Goal: Task Accomplishment & Management: Complete application form

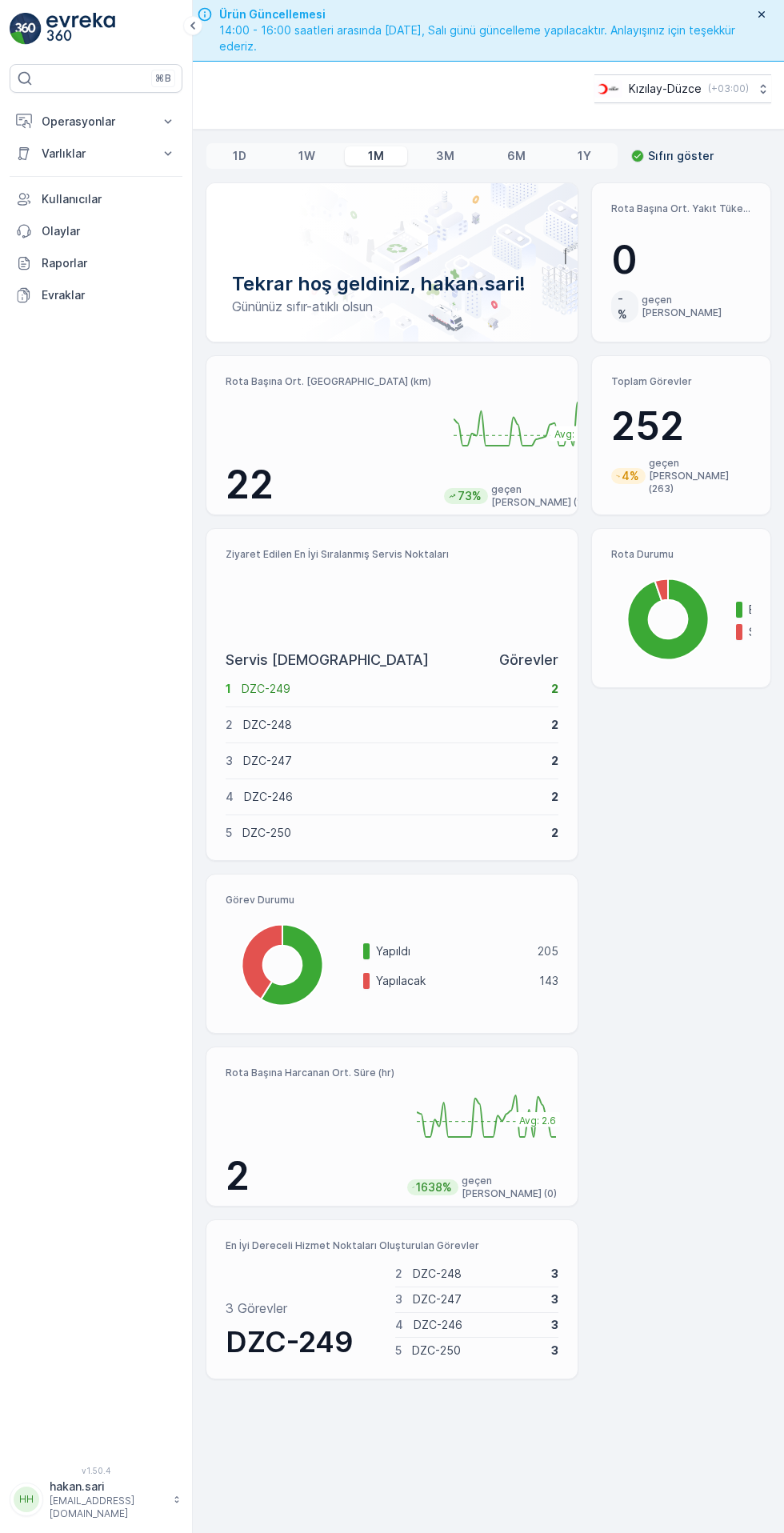
click at [151, 118] on button "Operasyonlar" at bounding box center [96, 122] width 173 height 32
click at [90, 223] on link "Kokpit" at bounding box center [108, 216] width 148 height 22
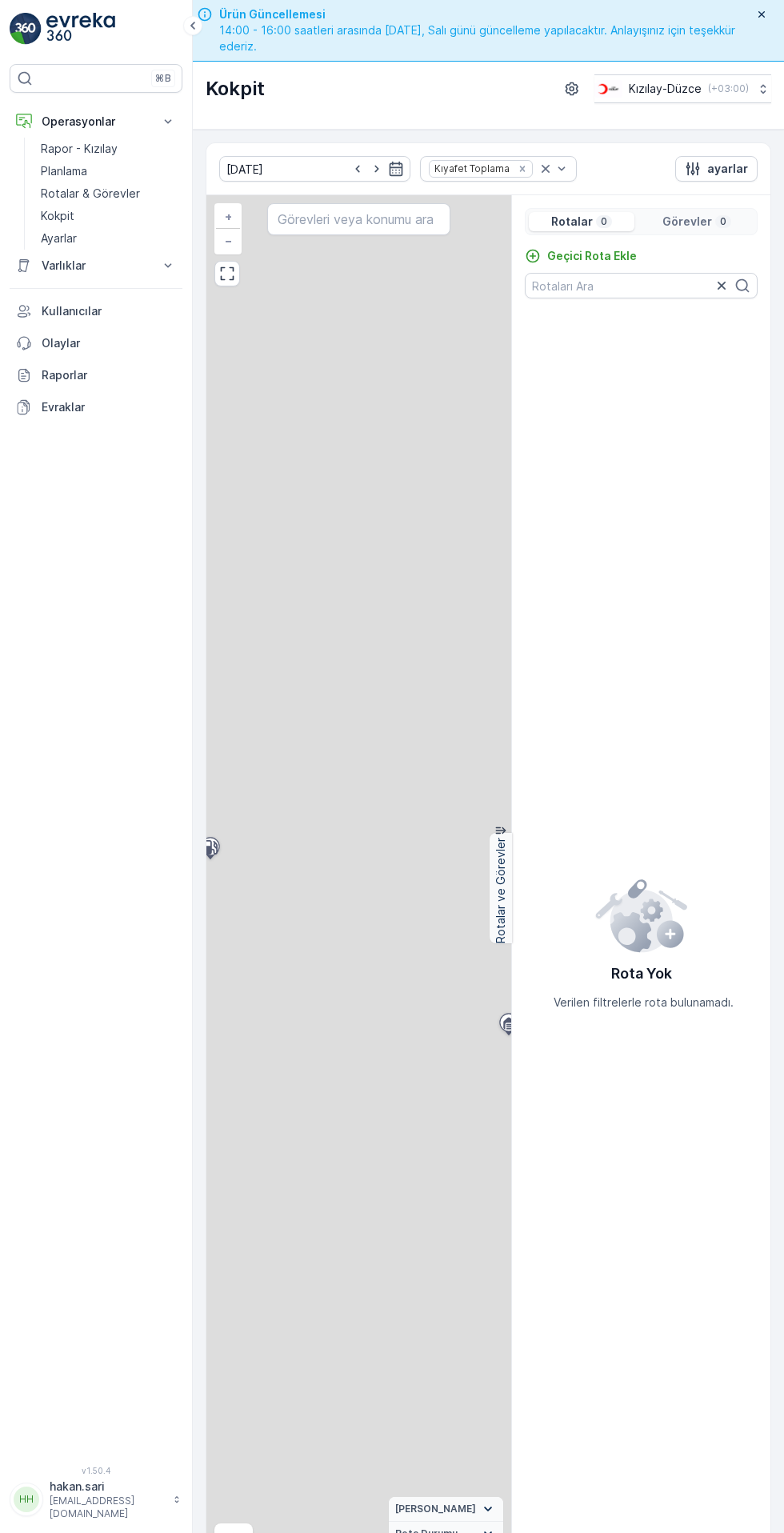
click at [596, 249] on p "Geçici Rota Ekle" at bounding box center [591, 256] width 89 height 16
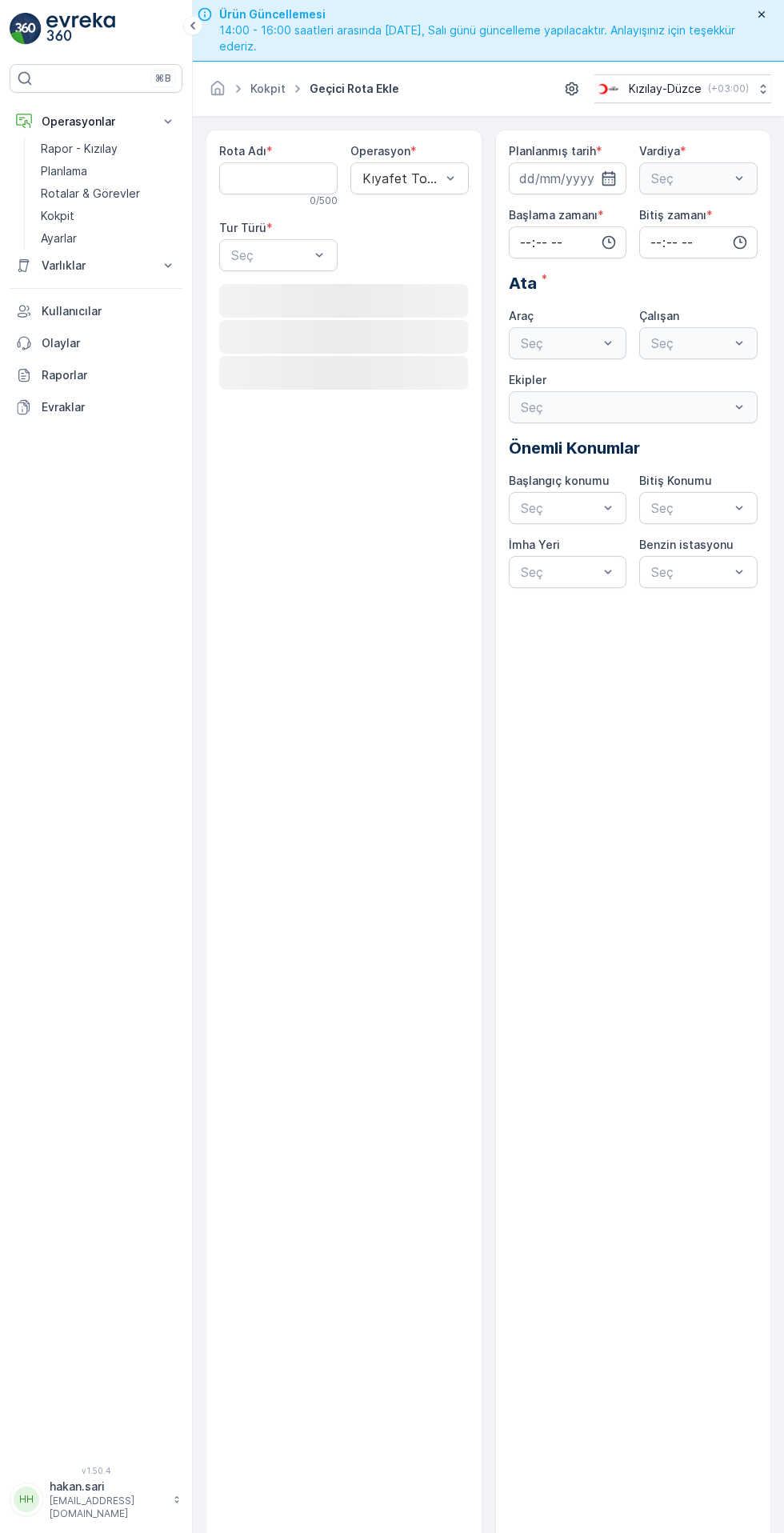
click at [290, 177] on Adı "Rota Adı" at bounding box center [278, 178] width 118 height 32
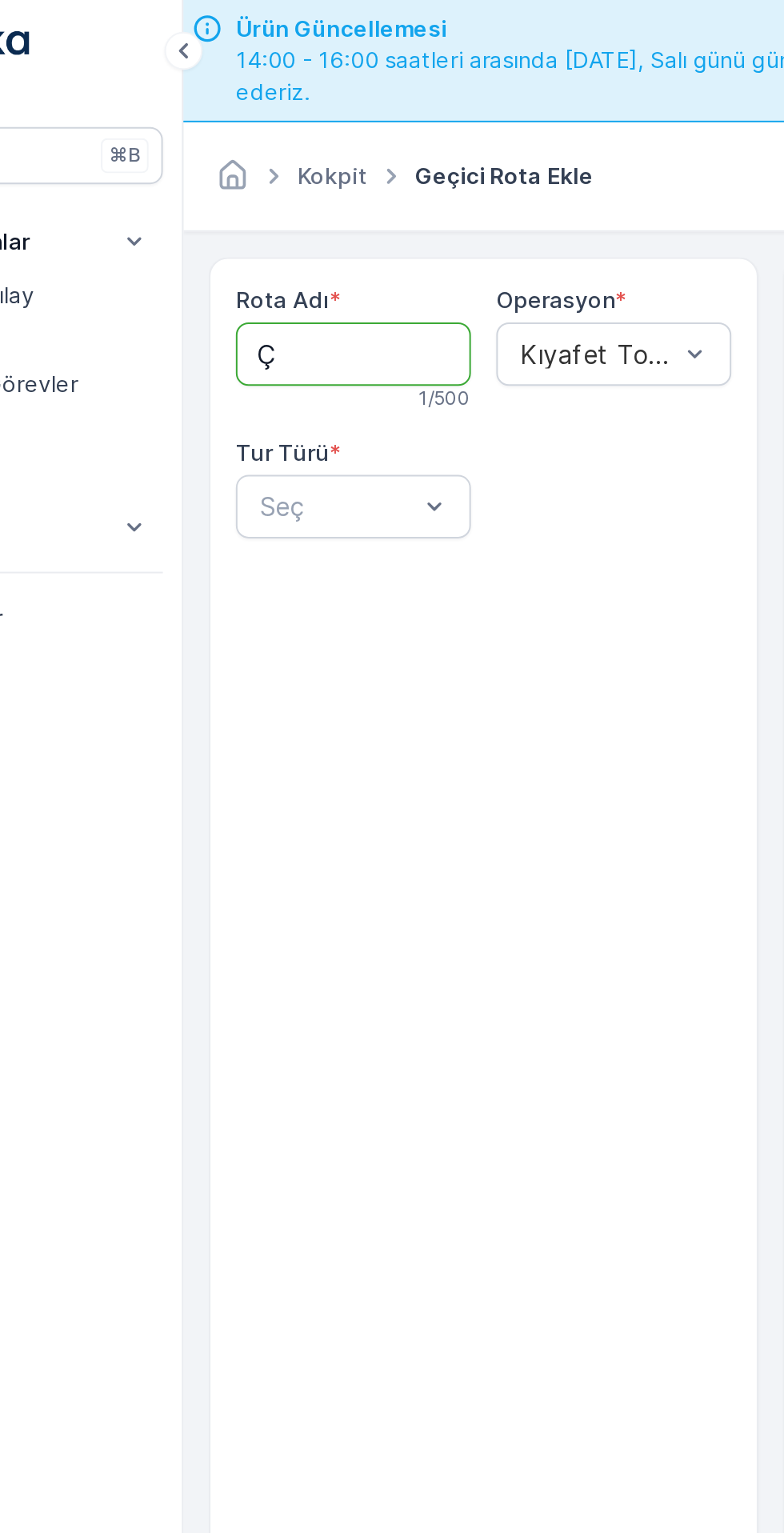
type Adı "ÇİLİMLİ"
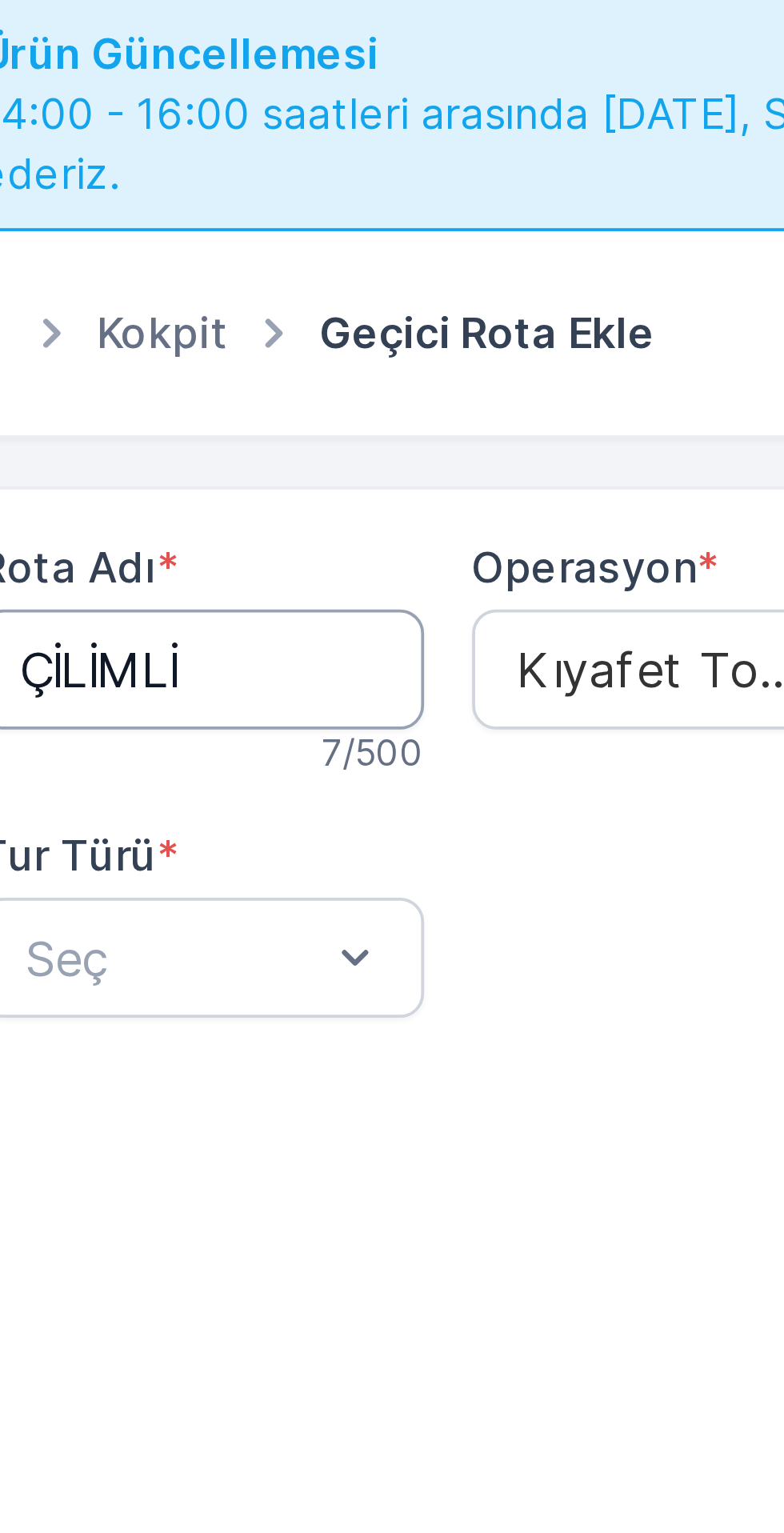
click at [290, 180] on Adı "ÇİLİMLİ" at bounding box center [278, 178] width 118 height 32
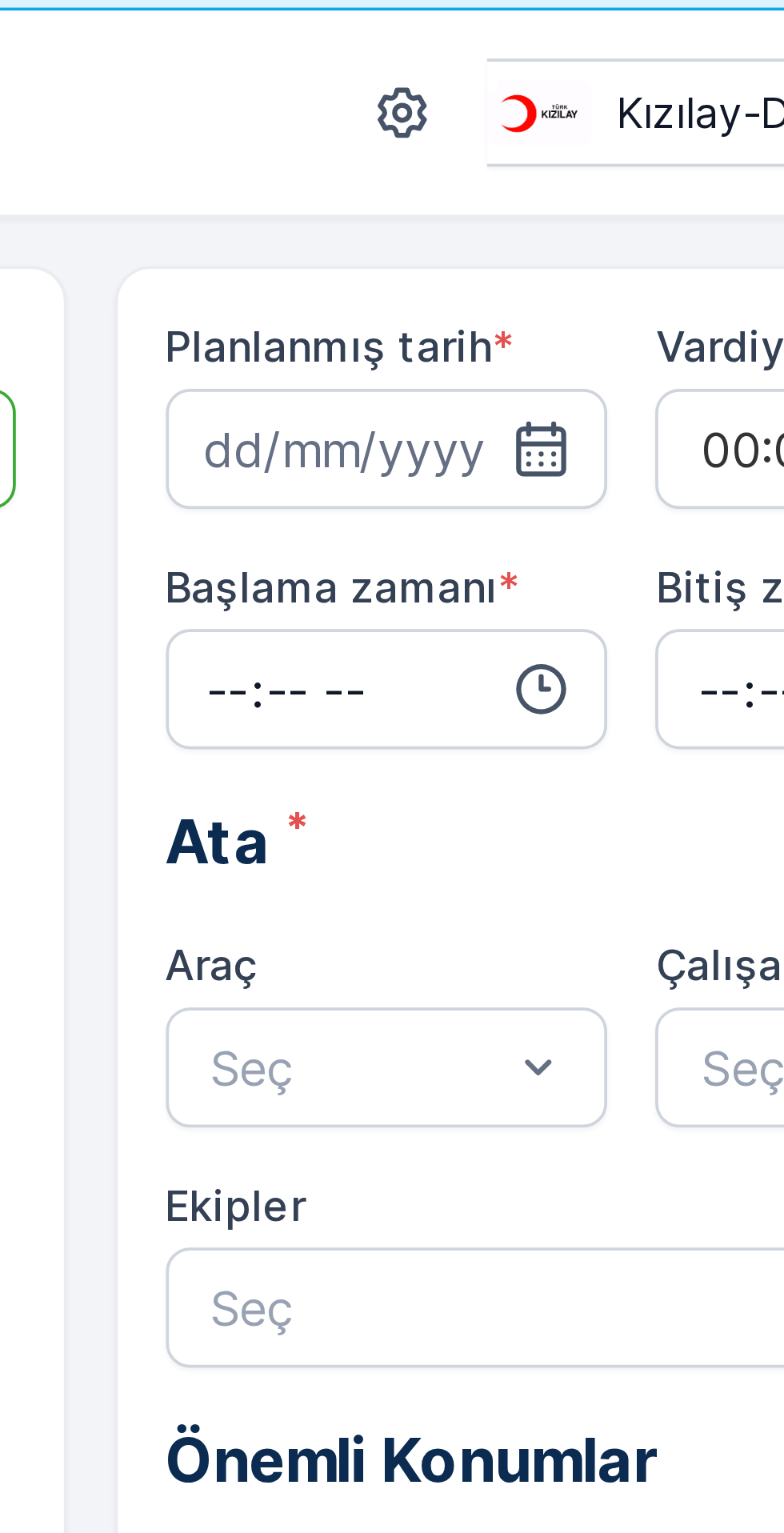
click at [605, 184] on icon "button" at bounding box center [609, 178] width 13 height 14
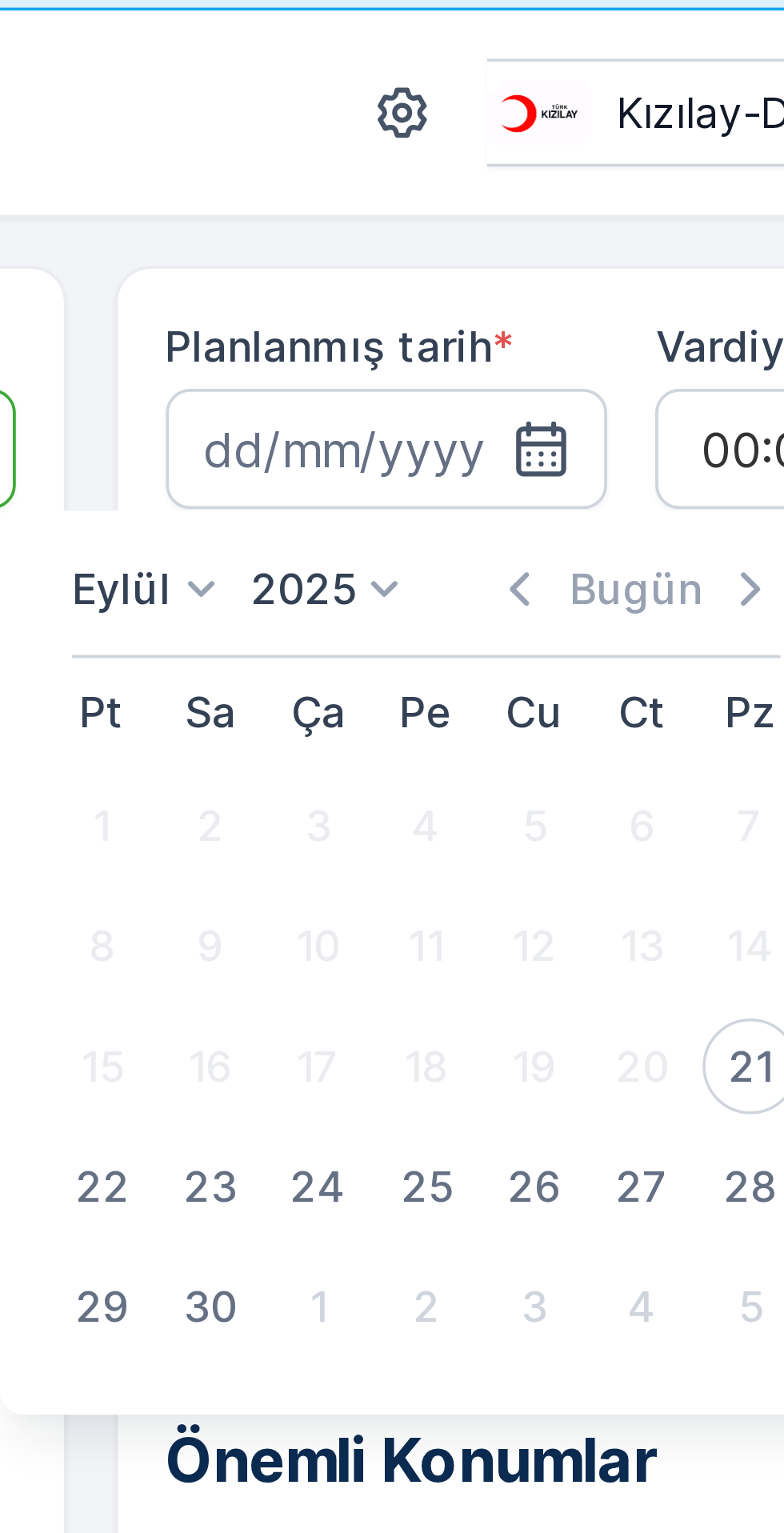
click at [493, 370] on div "22" at bounding box center [491, 375] width 26 height 26
type input "[DATE]"
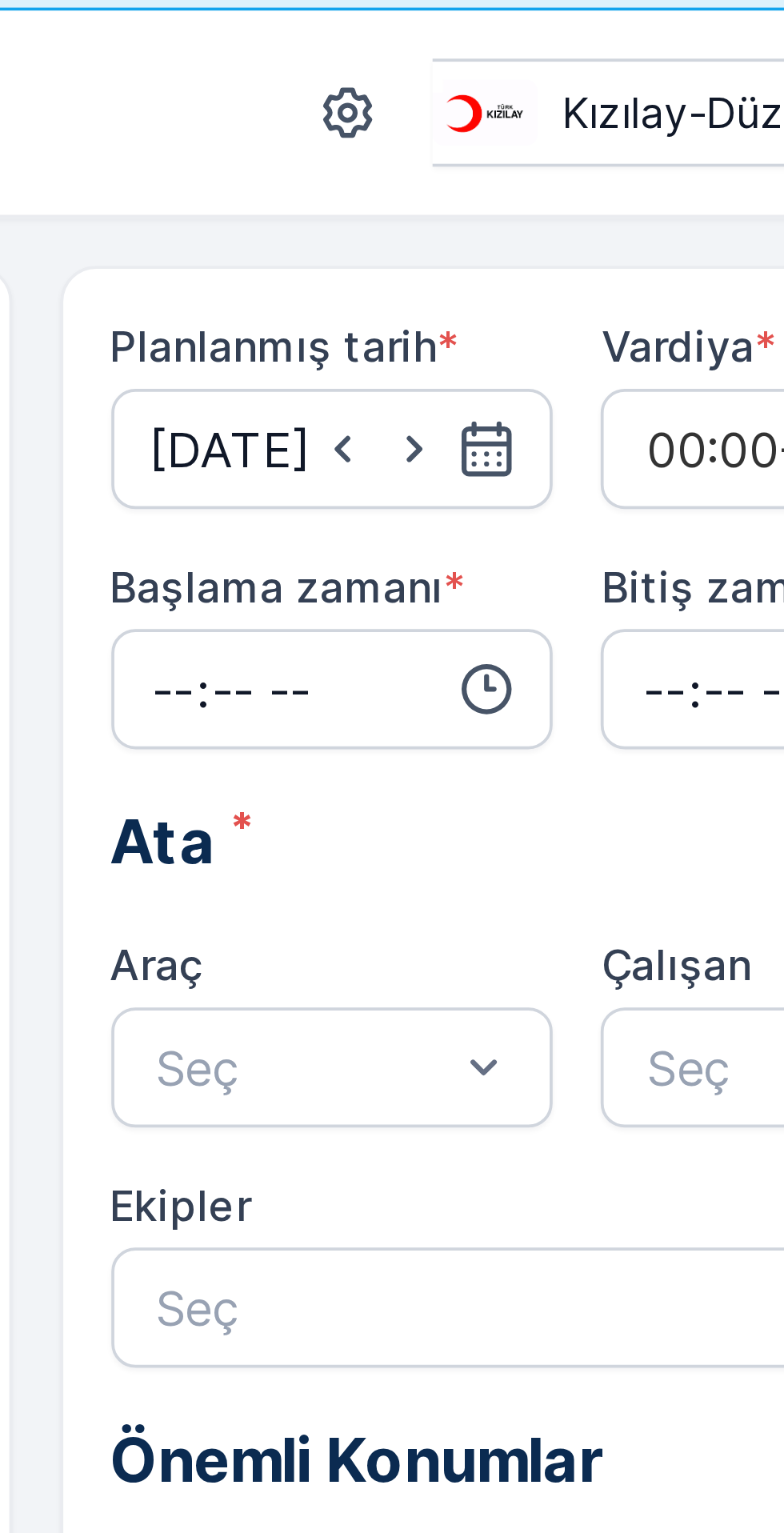
click at [572, 243] on input "time" at bounding box center [567, 242] width 118 height 32
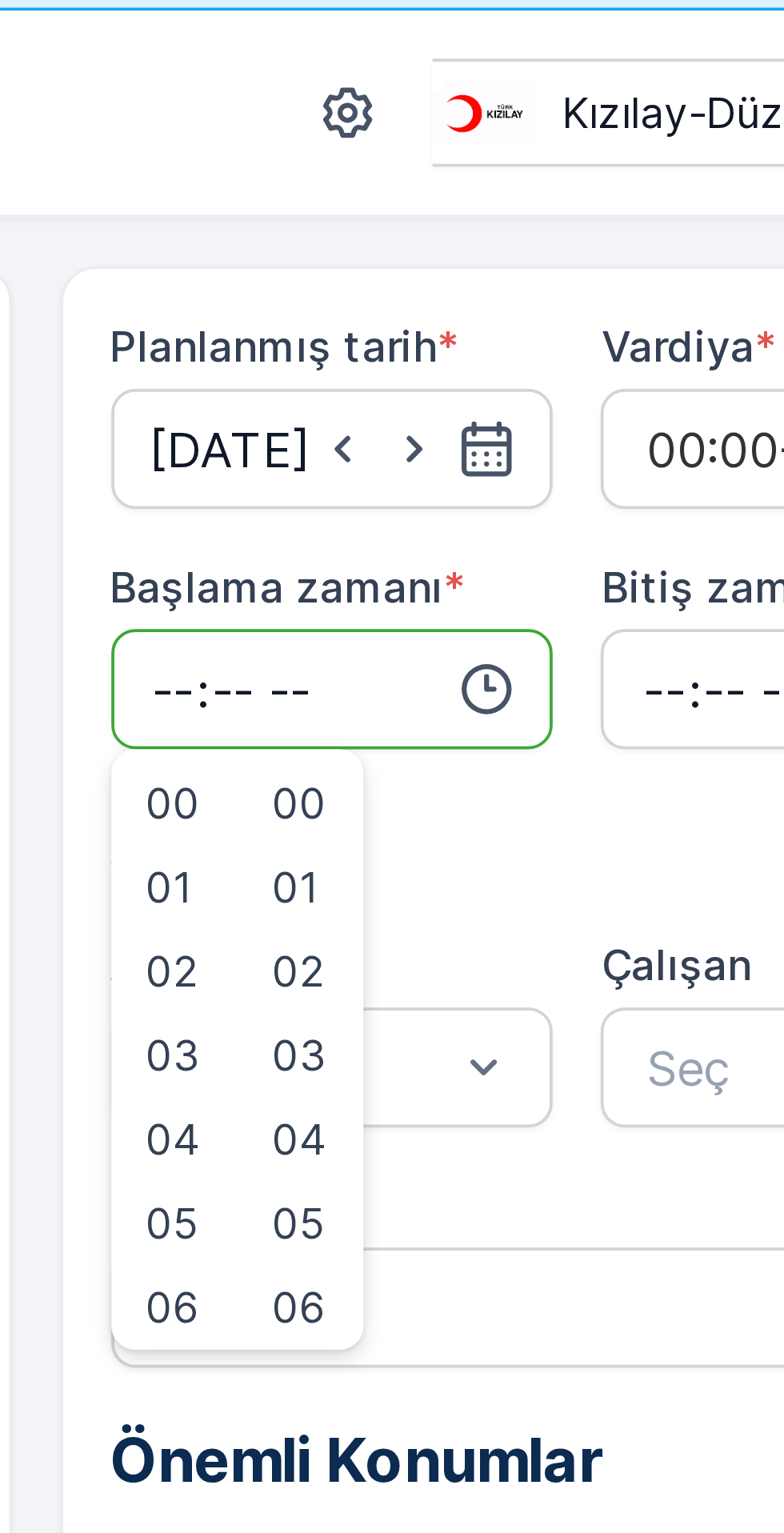
type input "07:00"
click at [663, 238] on input "time" at bounding box center [698, 242] width 118 height 32
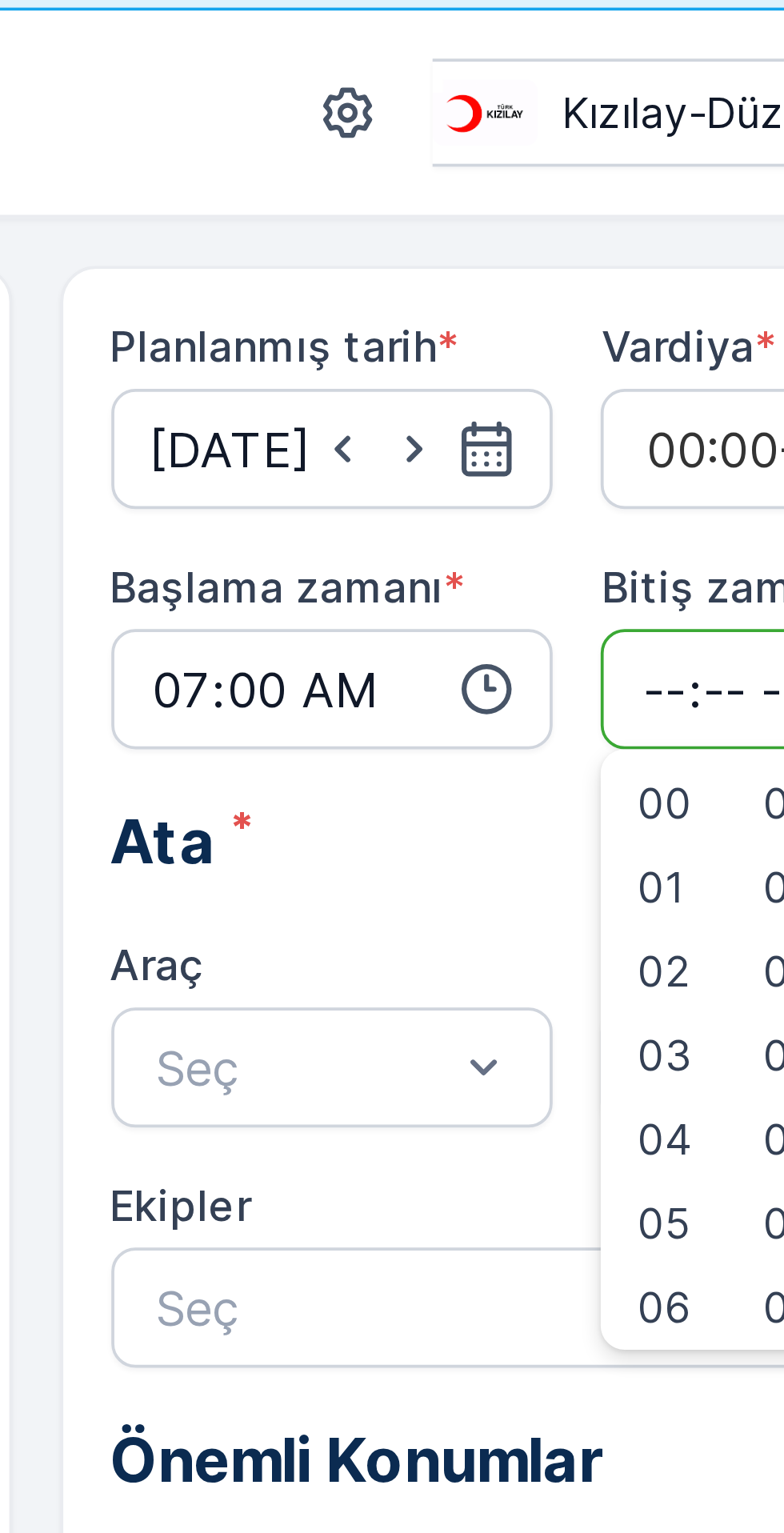
type input "19:00"
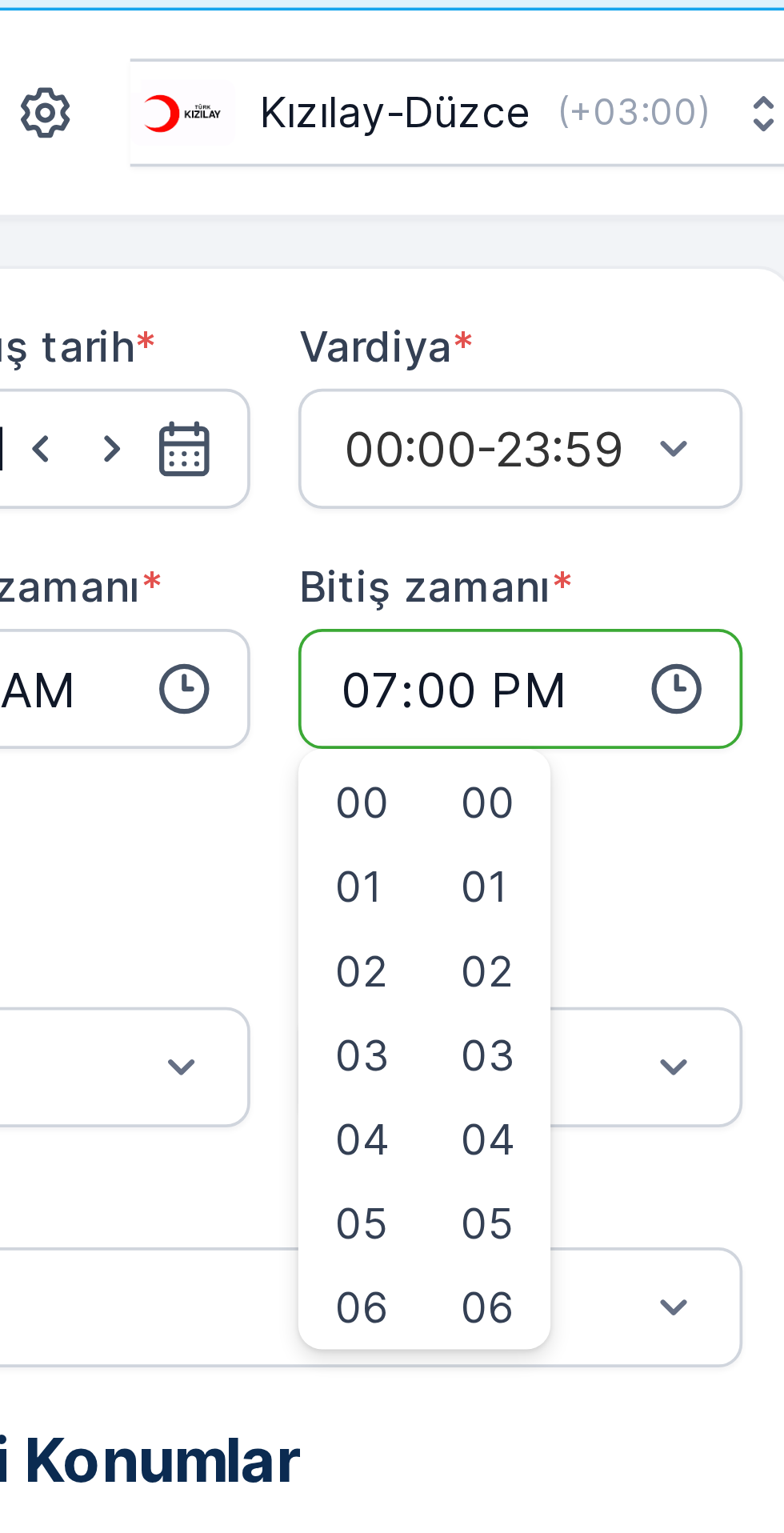
click at [697, 243] on input "19:00" at bounding box center [698, 242] width 118 height 32
click at [586, 243] on input "07:00" at bounding box center [567, 242] width 118 height 32
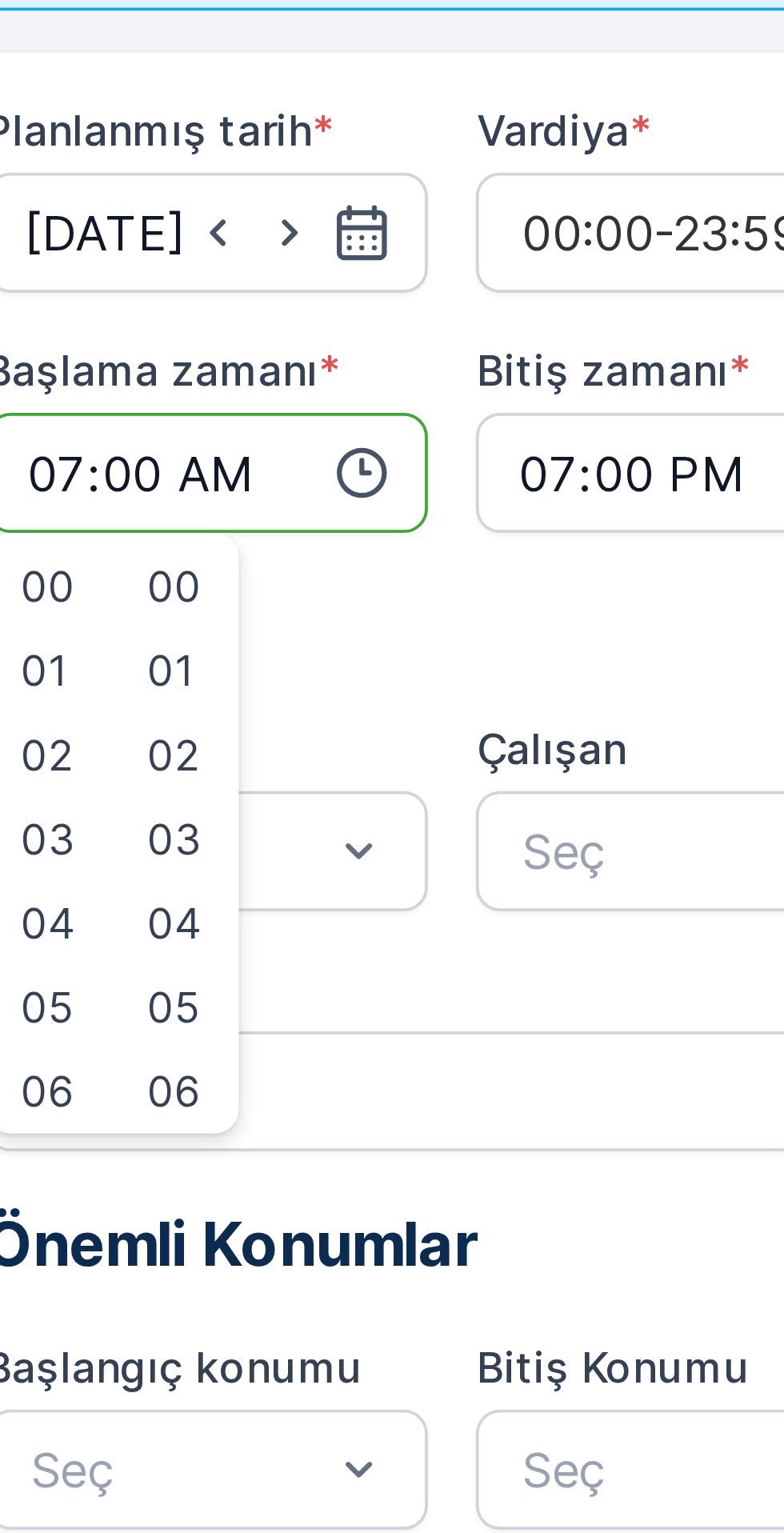
scroll to position [60, 0]
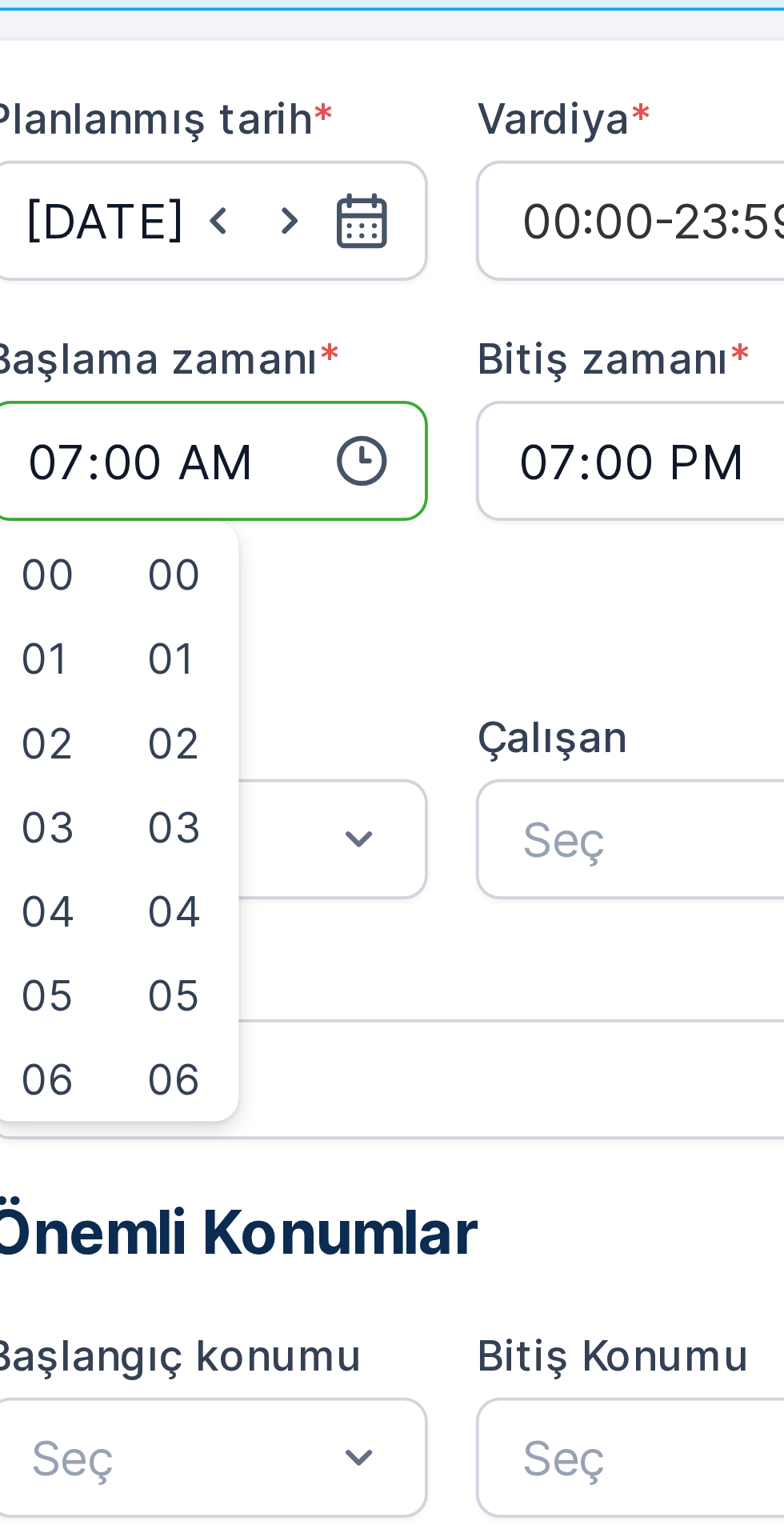
click at [677, 182] on input "19:00" at bounding box center [698, 181] width 118 height 32
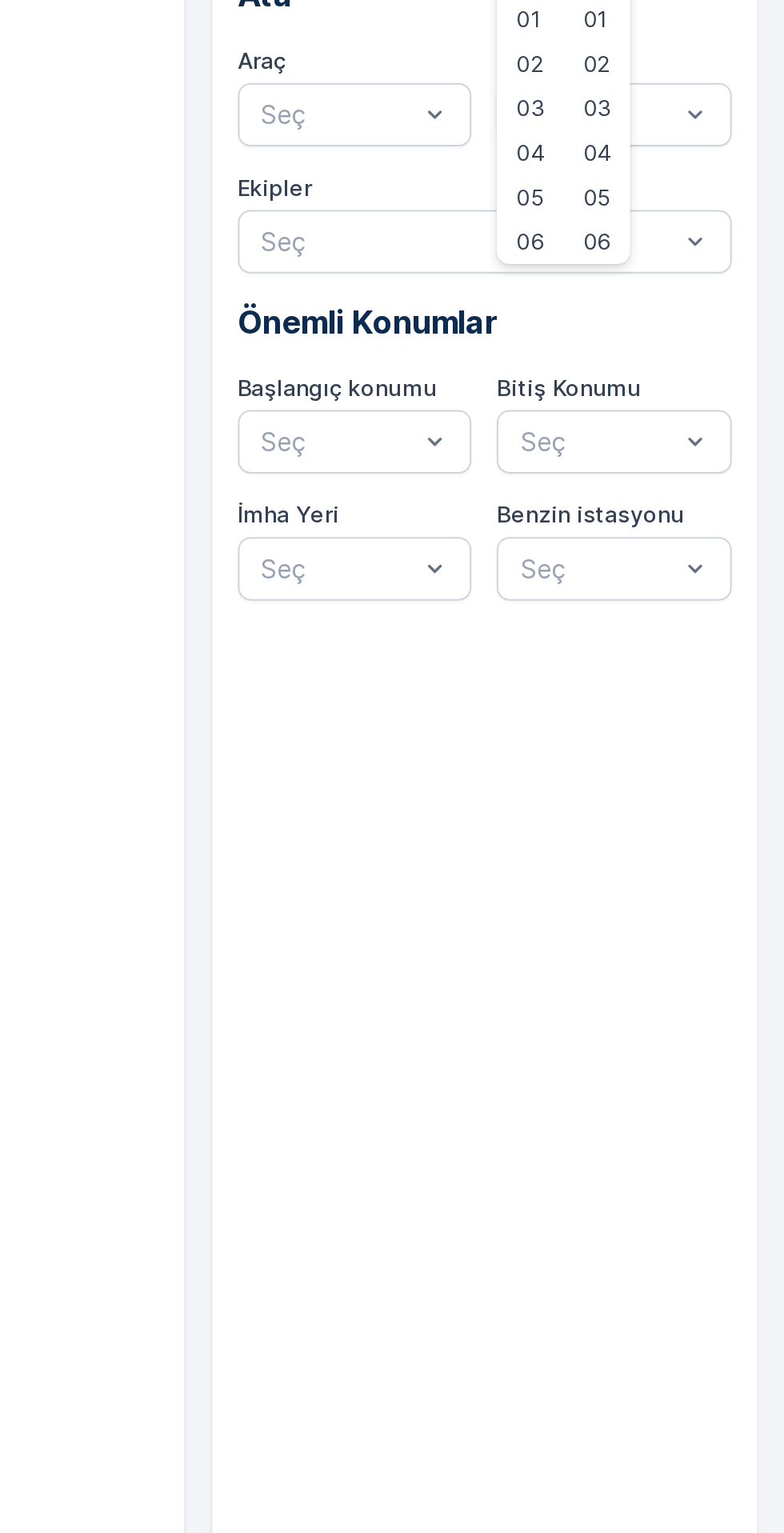
scroll to position [0, 0]
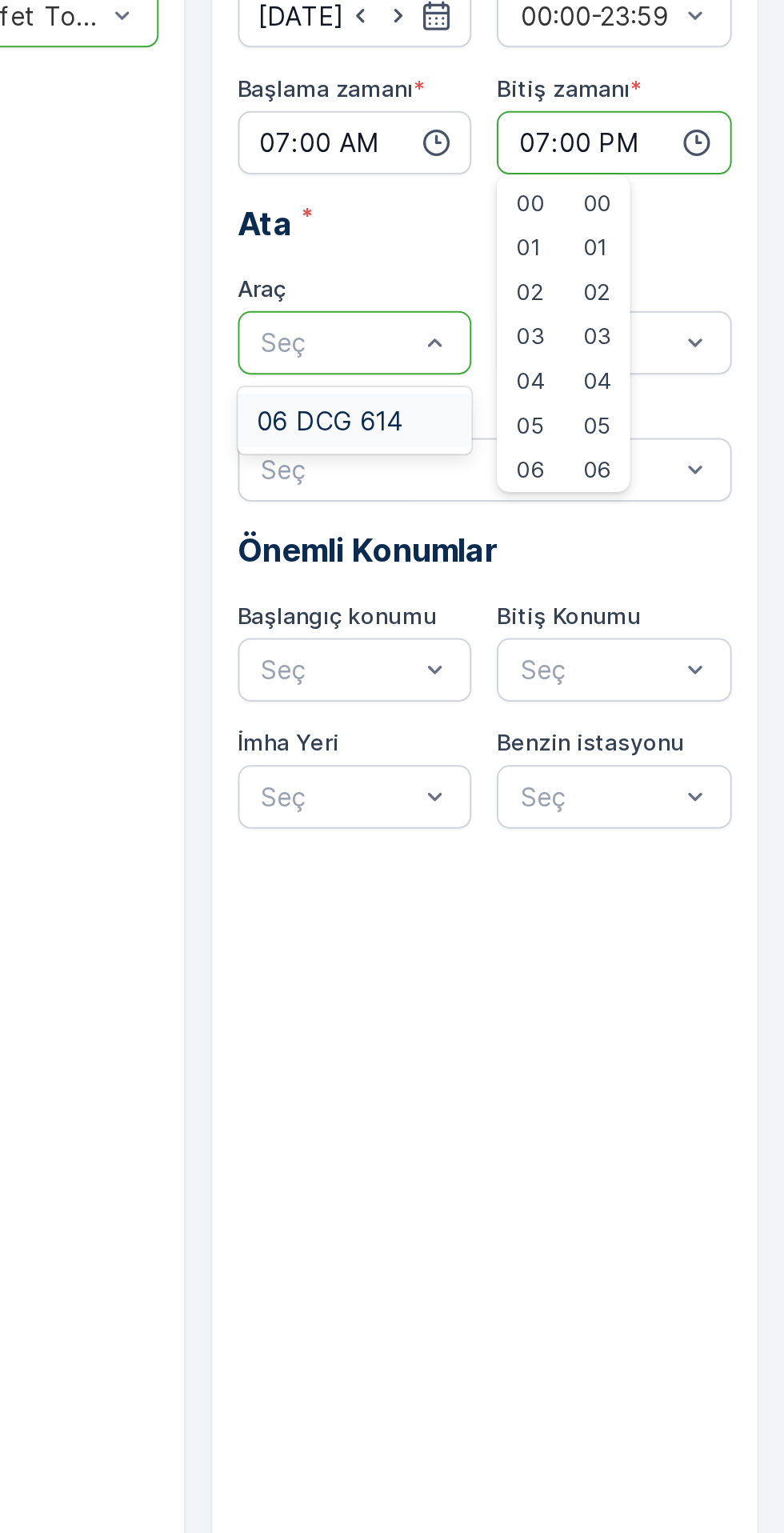
click at [560, 380] on span "06 DCG 614" at bounding box center [555, 382] width 74 height 14
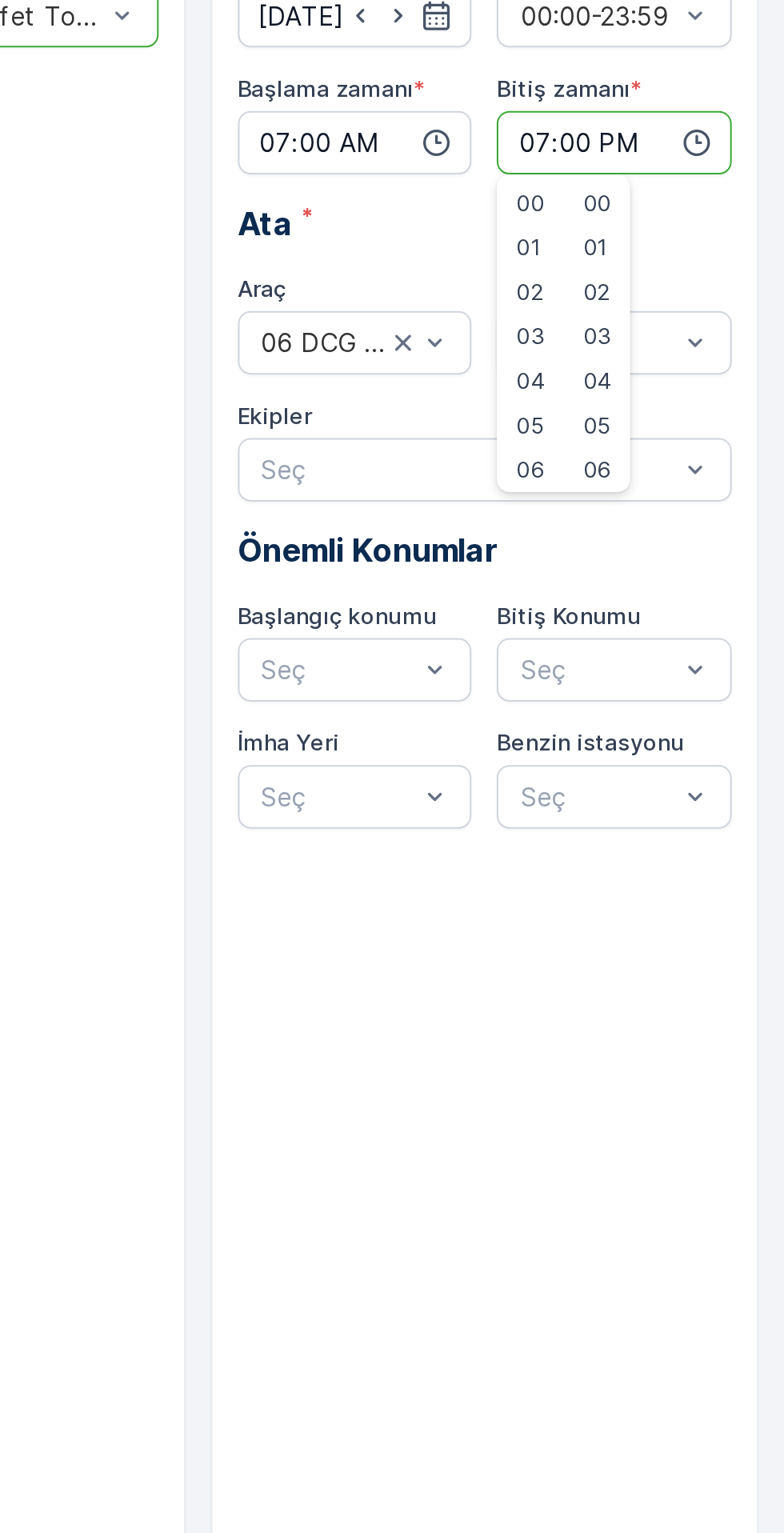
click at [551, 243] on input "07:00" at bounding box center [567, 242] width 118 height 32
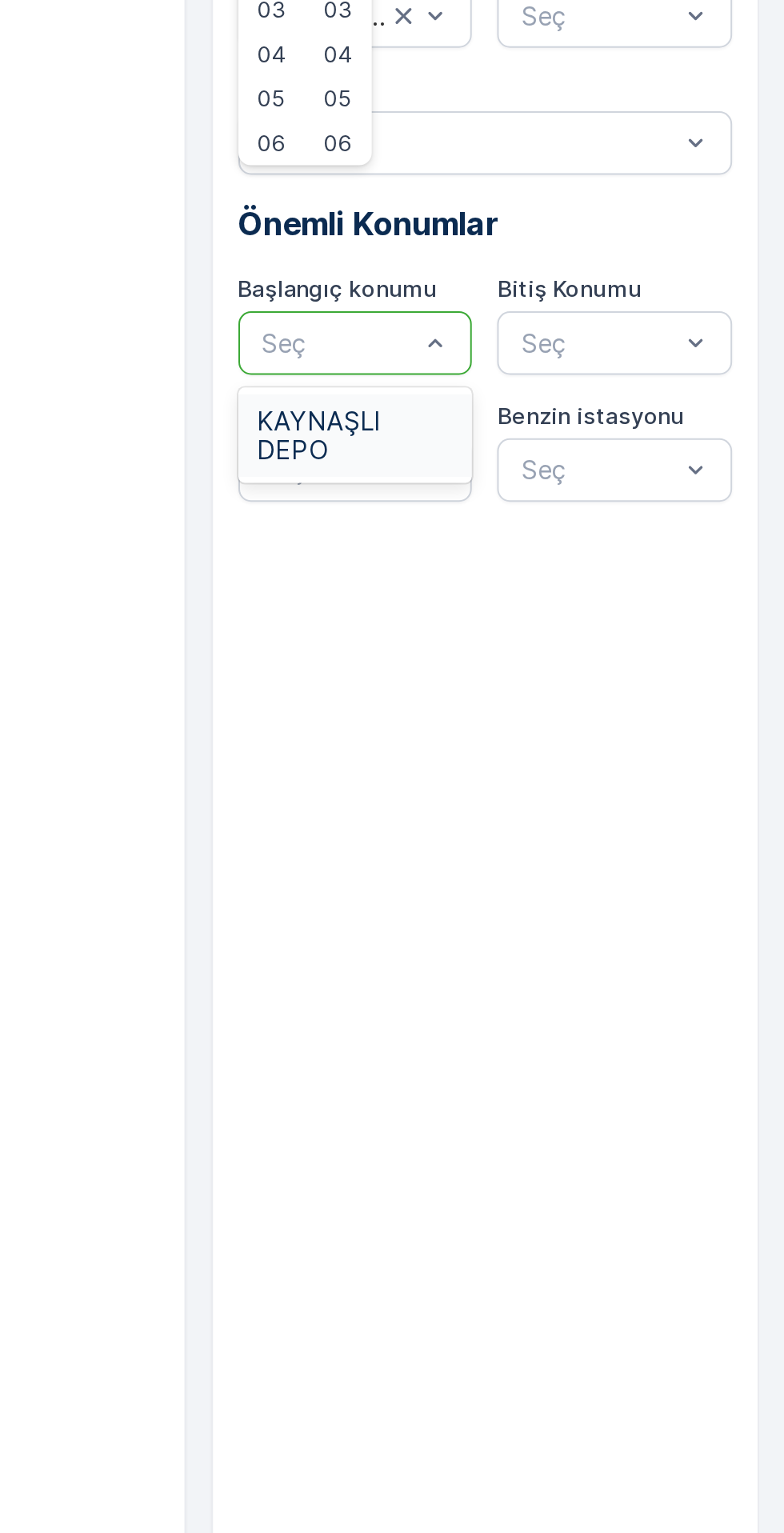
click at [563, 546] on span "KAYNAŞLI DEPO" at bounding box center [568, 554] width 99 height 29
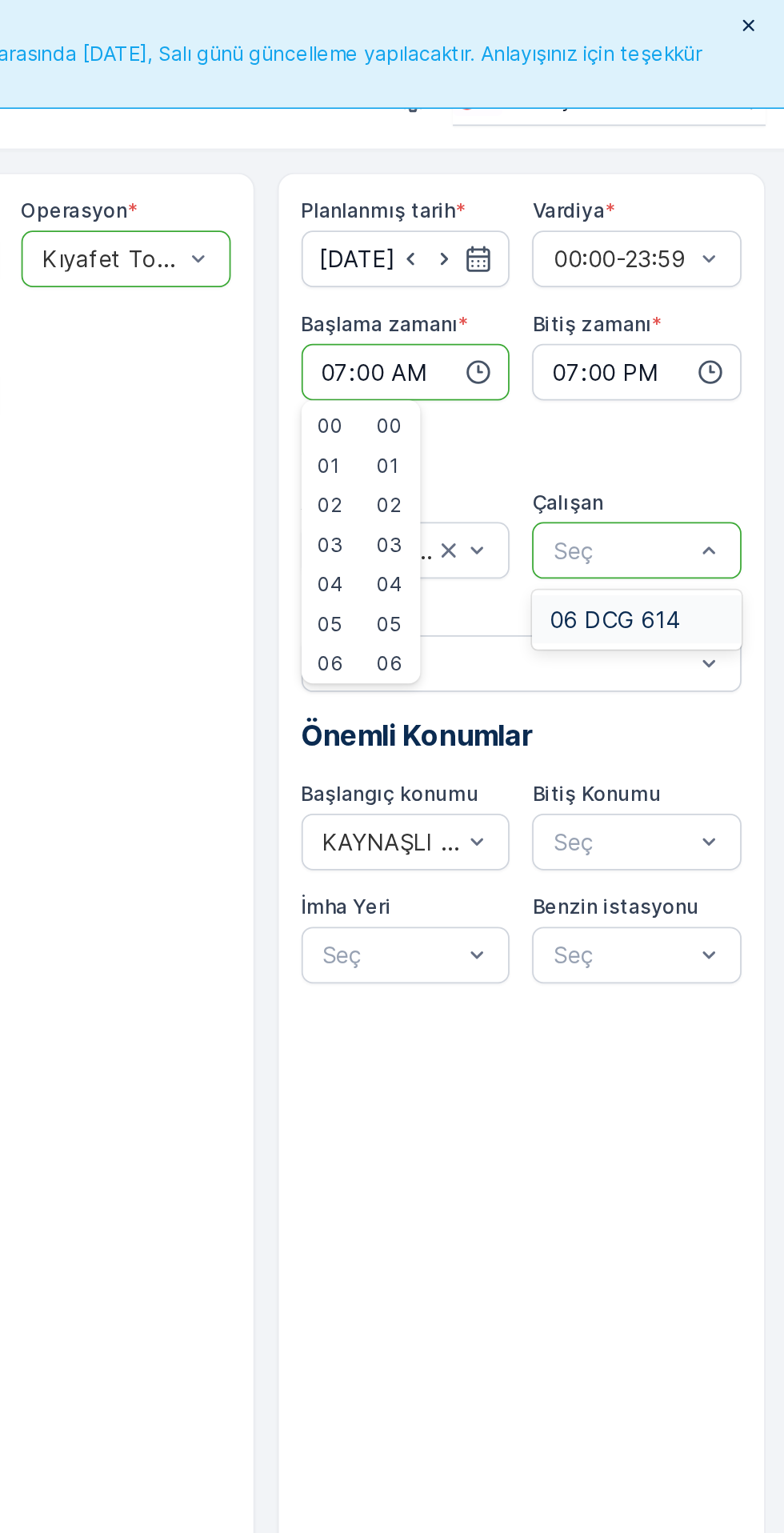
scroll to position [44, 0]
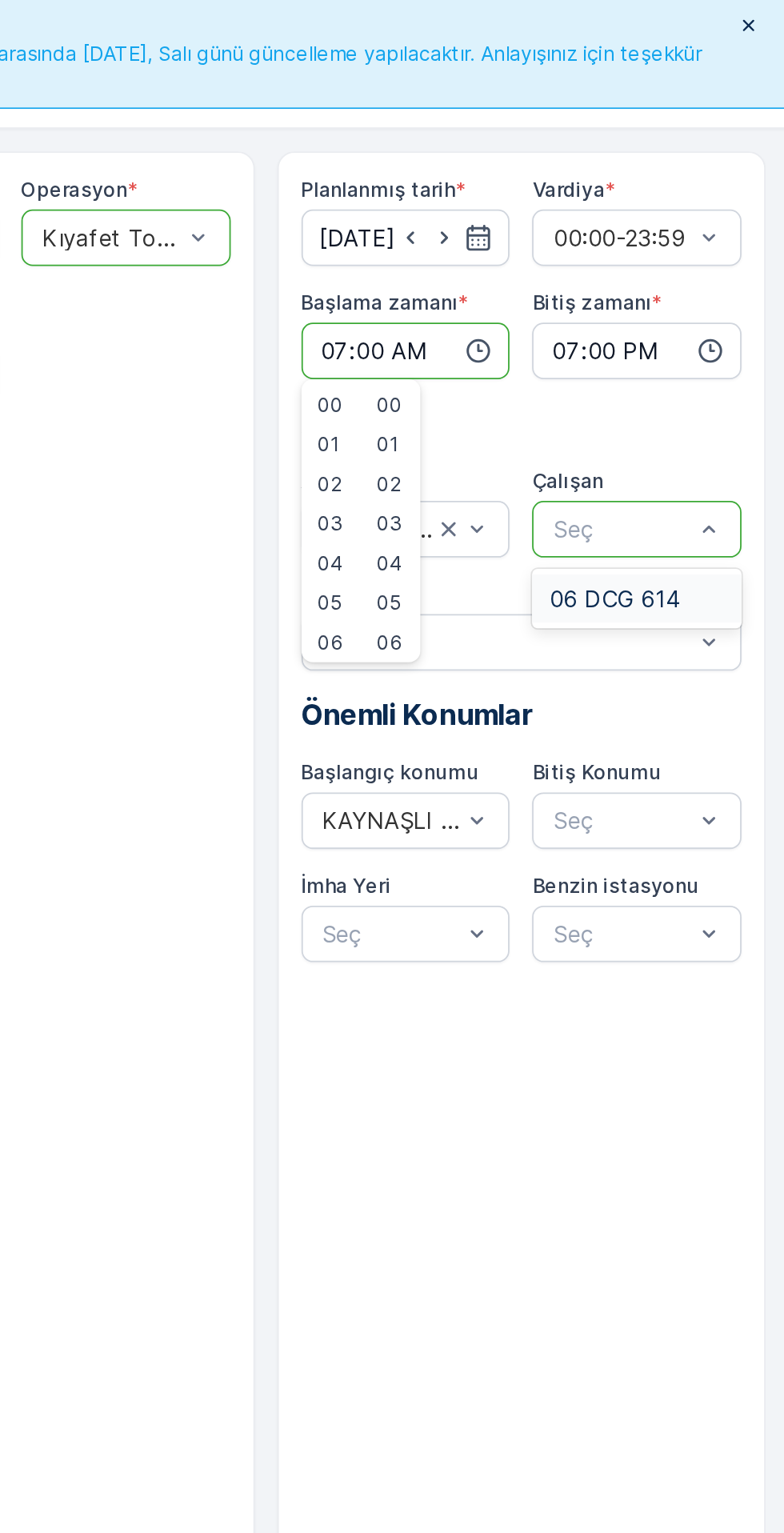
click at [686, 340] on span "06 DCG 614" at bounding box center [685, 338] width 74 height 14
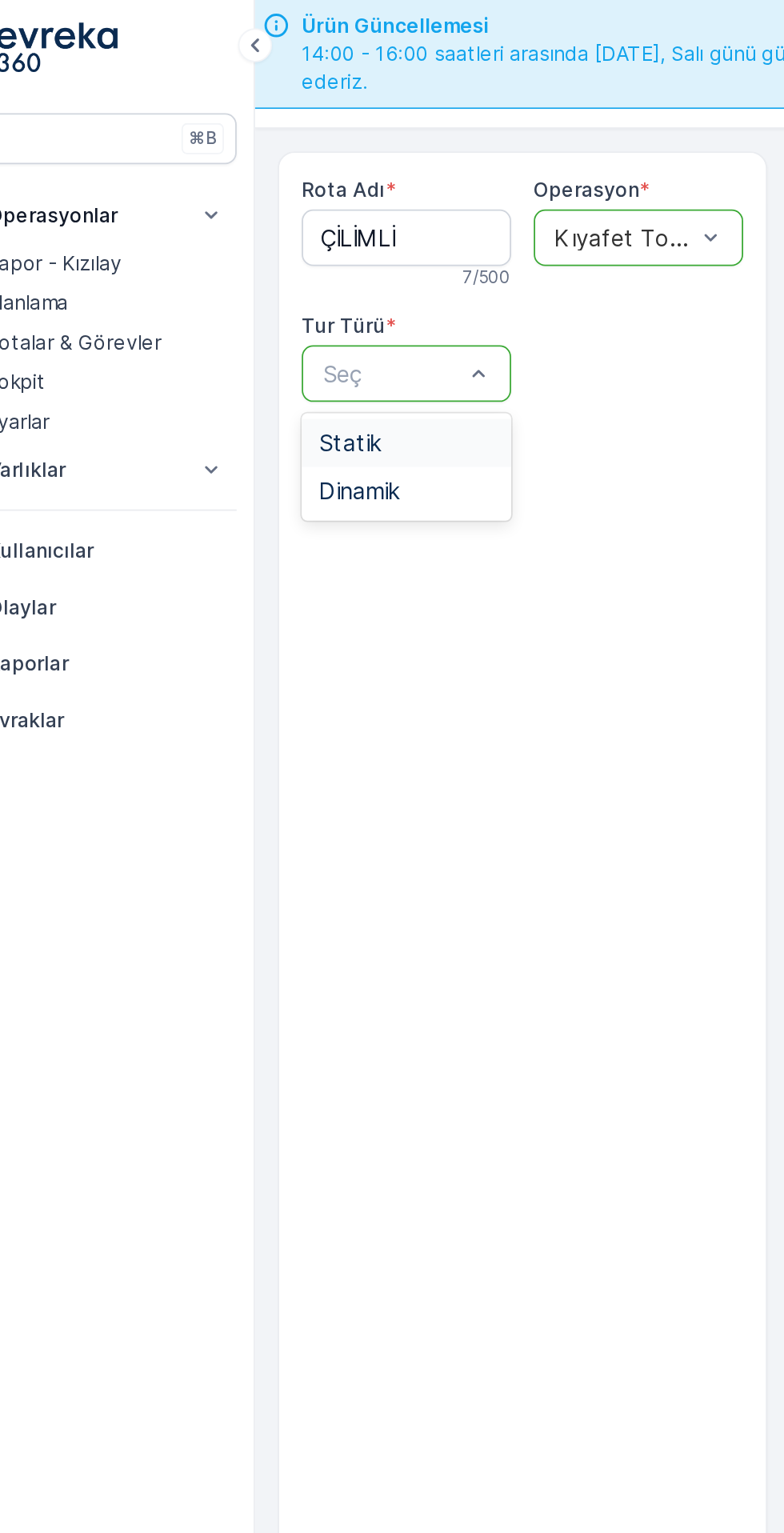
click at [261, 250] on span "Statik" at bounding box center [246, 250] width 36 height 14
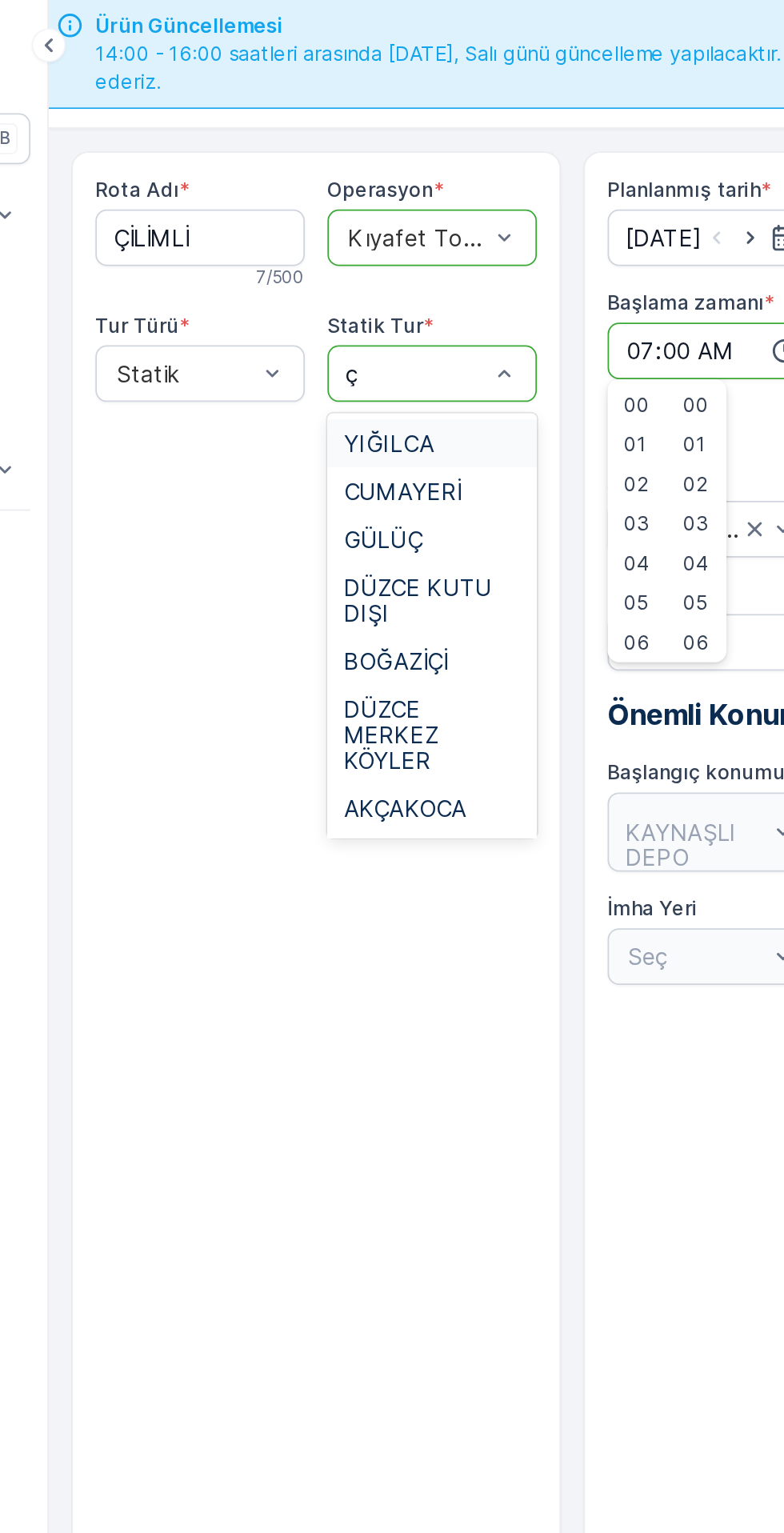
type input "çi"
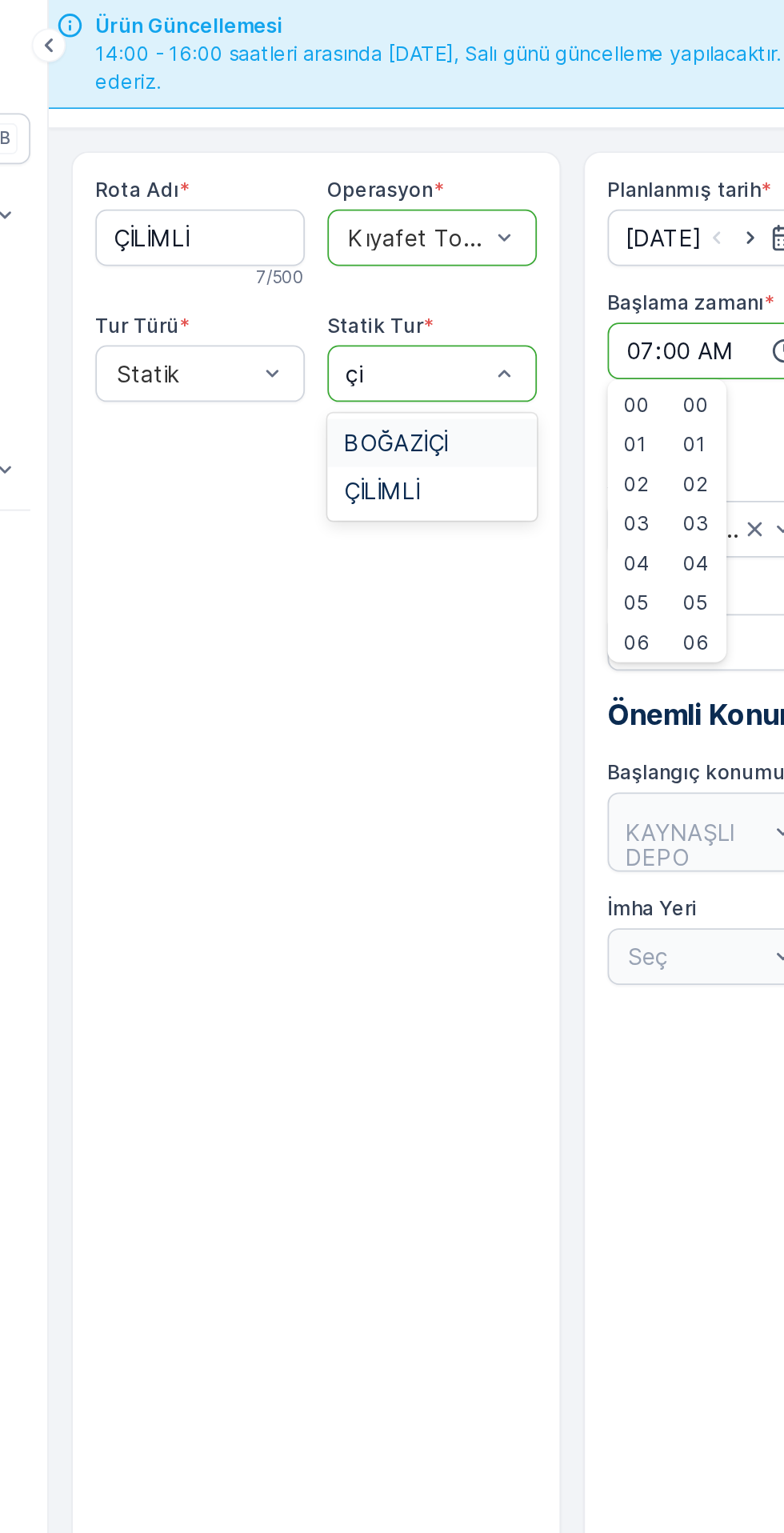
click at [395, 281] on span "ÇİLİMLİ" at bounding box center [380, 277] width 42 height 14
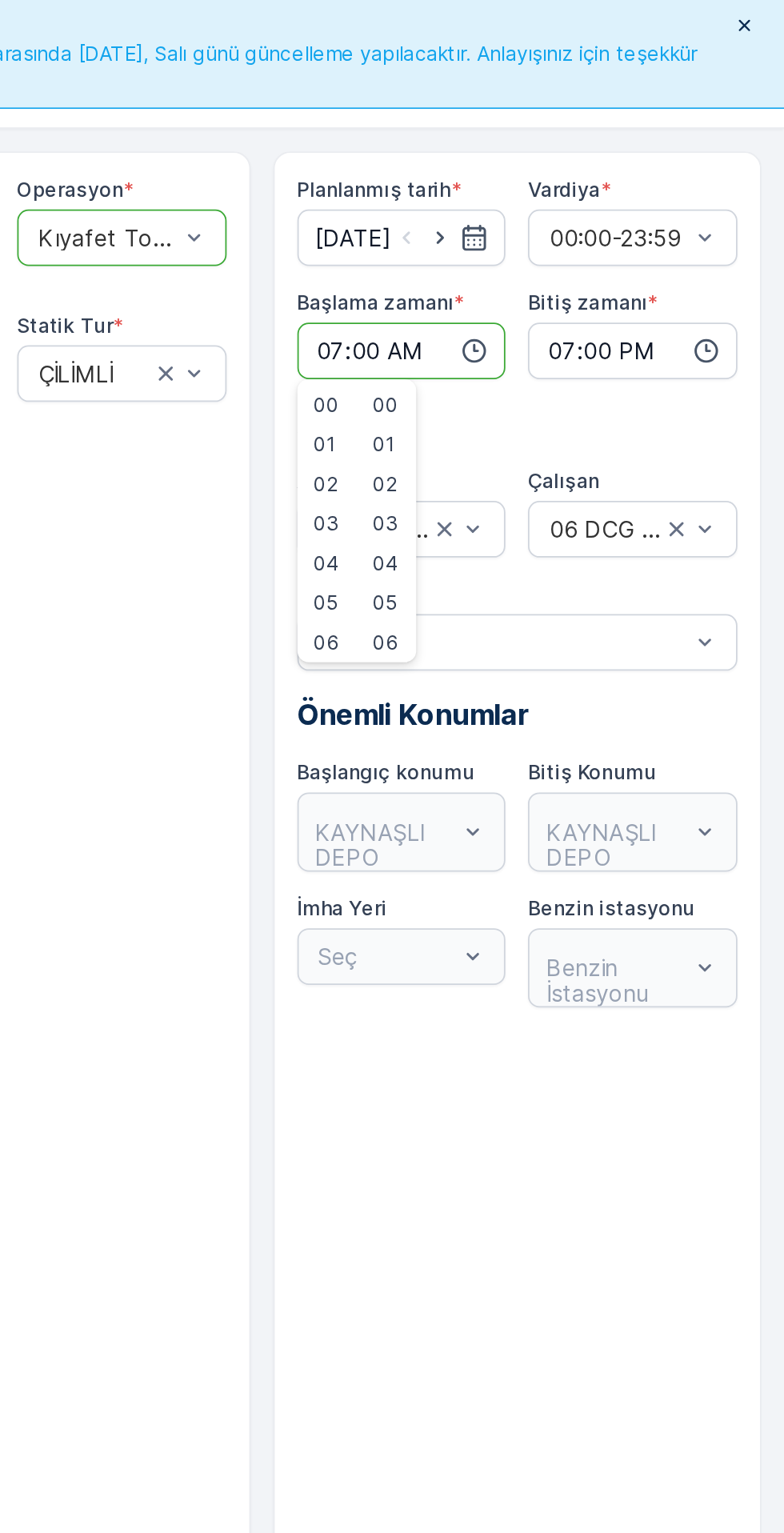
click at [676, 203] on input "19:00" at bounding box center [698, 198] width 118 height 32
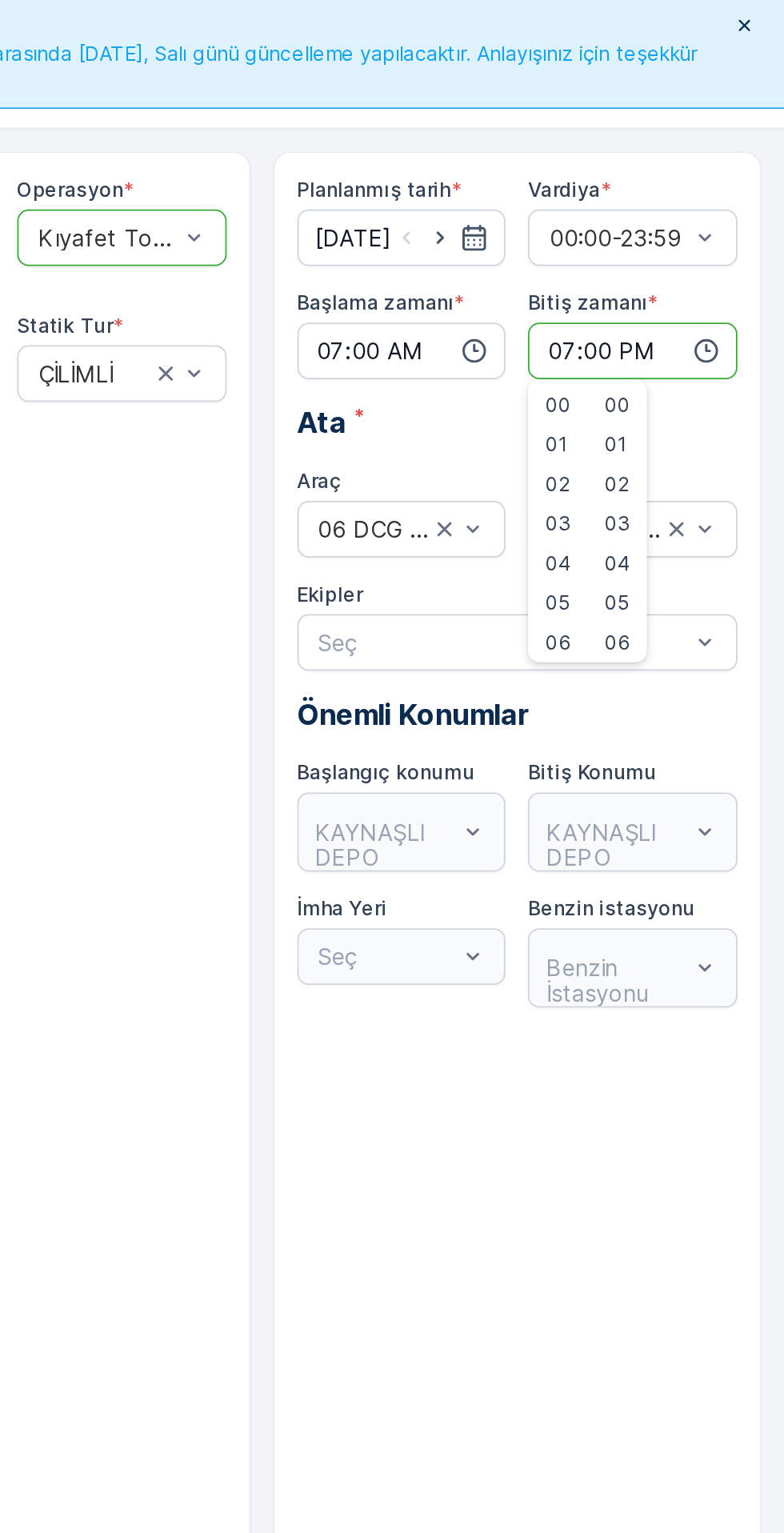
click at [442, 312] on div "Rota Adı * ÇİLİMLİ 7 / 500 Operasyon * Kıyafet Toplama Tur Türü * Statik Statik…" at bounding box center [344, 792] width 277 height 1414
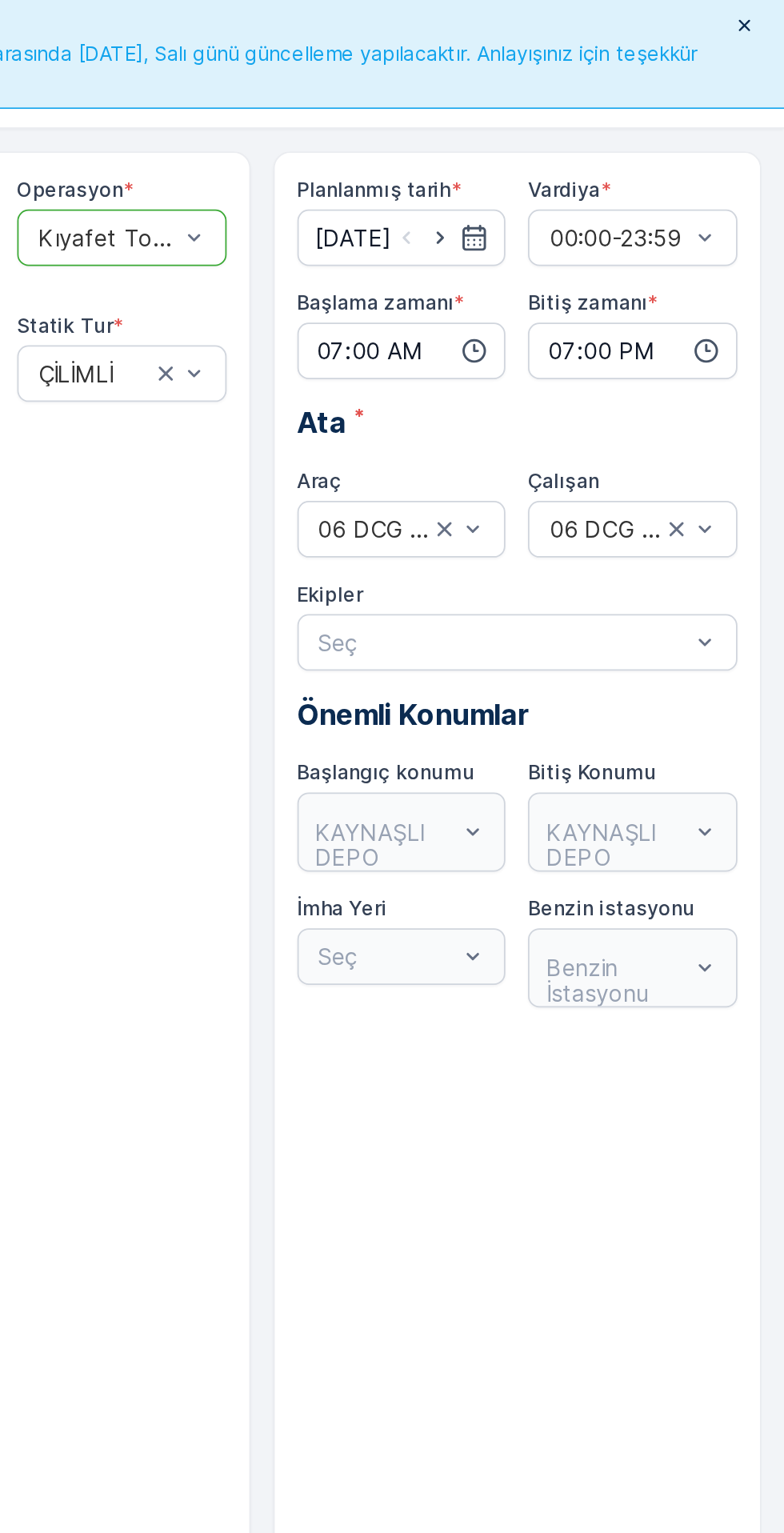
scroll to position [60, 0]
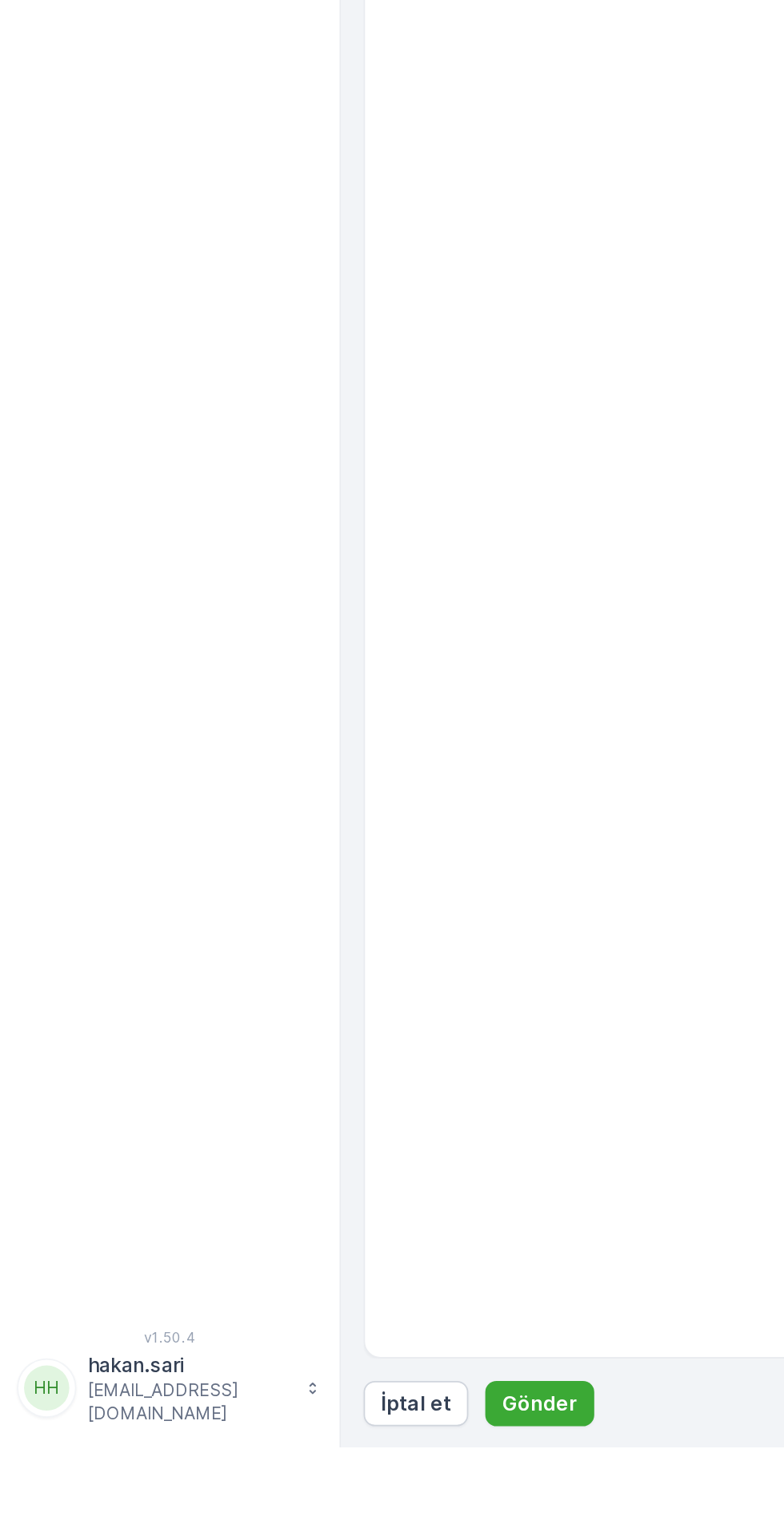
click at [305, 1516] on p "Gönder" at bounding box center [304, 1507] width 42 height 16
